Goal: Task Accomplishment & Management: Use online tool/utility

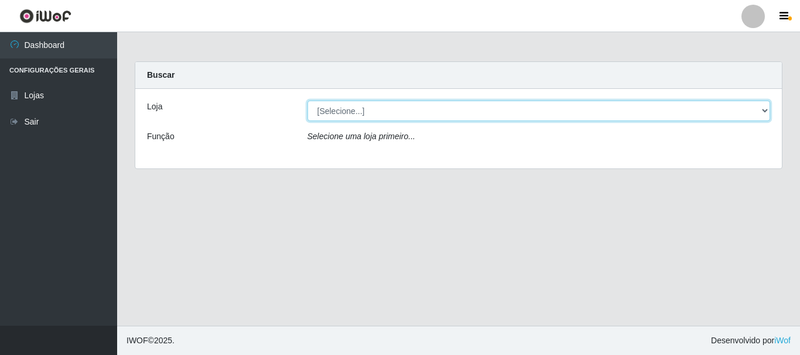
drag, startPoint x: 762, startPoint y: 112, endPoint x: 682, endPoint y: 101, distance: 80.4
click at [762, 112] on select "[Selecione...] [GEOGRAPHIC_DATA] [GEOGRAPHIC_DATA]" at bounding box center [538, 111] width 463 height 20
select select "64"
click at [307, 101] on select "[Selecione...] [GEOGRAPHIC_DATA] [GEOGRAPHIC_DATA]" at bounding box center [538, 111] width 463 height 20
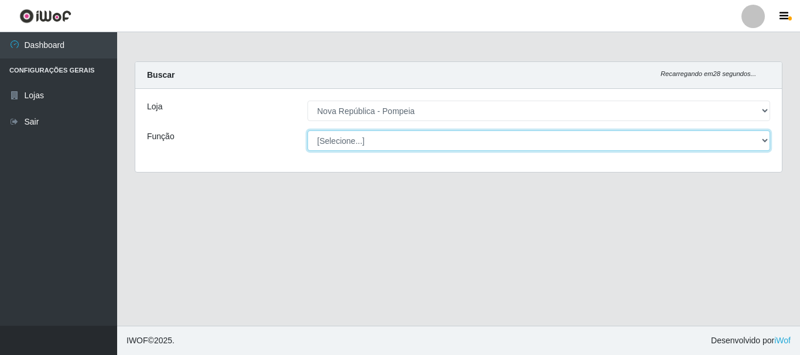
drag, startPoint x: 759, startPoint y: 138, endPoint x: 742, endPoint y: 138, distance: 17.0
click at [759, 138] on select "[Selecione...] Balconista Operador de Caixa Recepcionista Repositor" at bounding box center [538, 141] width 463 height 20
select select "22"
click at [307, 131] on select "[Selecione...] Balconista Operador de Caixa Recepcionista Repositor" at bounding box center [538, 141] width 463 height 20
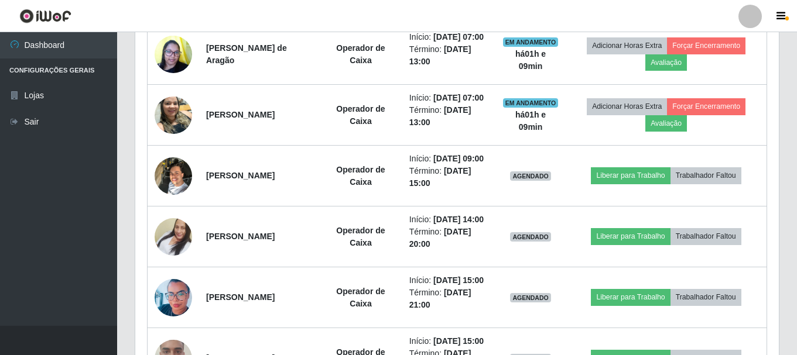
scroll to position [510, 0]
